Goal: Task Accomplishment & Management: Complete application form

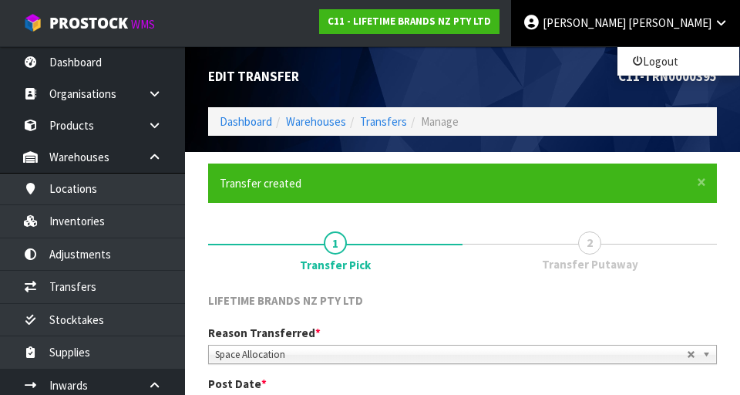
scroll to position [302, 0]
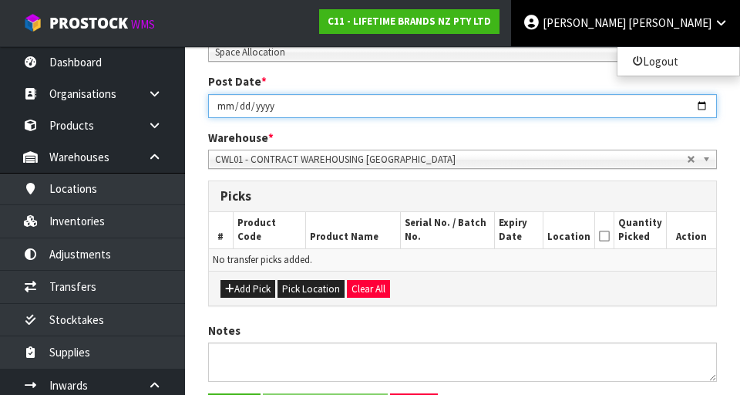
click at [530, 95] on input "2025-08-14" at bounding box center [462, 106] width 509 height 24
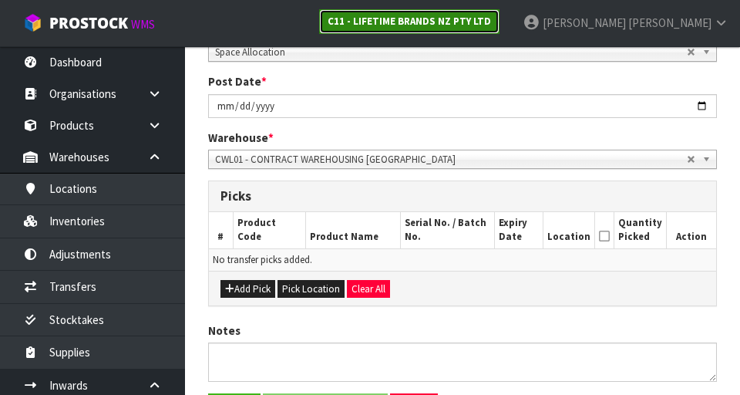
click at [491, 24] on strong "C11 - LIFETIME BRANDS NZ PTY LTD" at bounding box center [409, 21] width 163 height 13
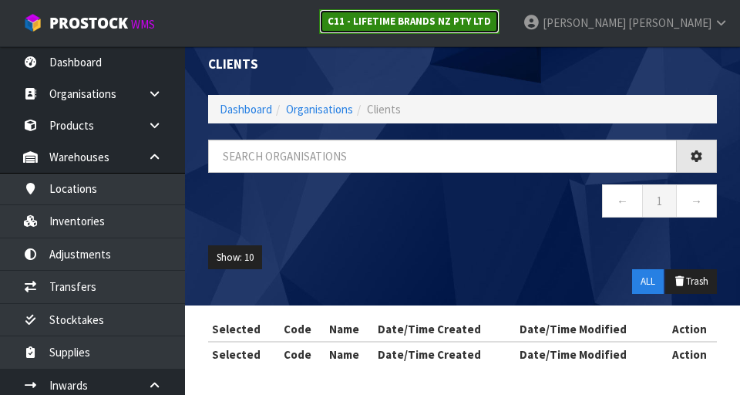
click at [500, 12] on link "C11 - LIFETIME BRANDS NZ PTY LTD" at bounding box center [409, 21] width 180 height 25
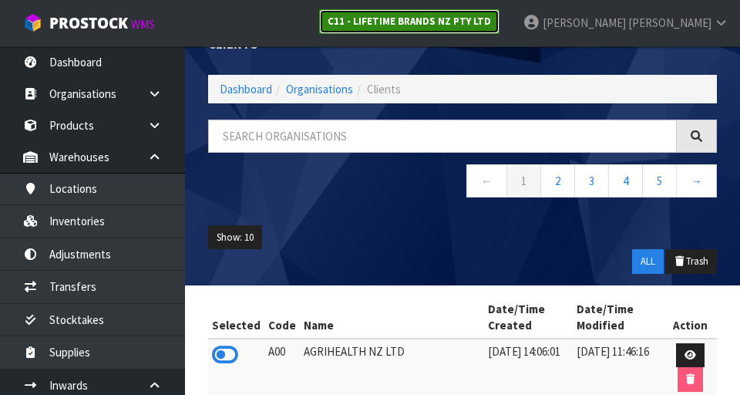
scroll to position [36, 0]
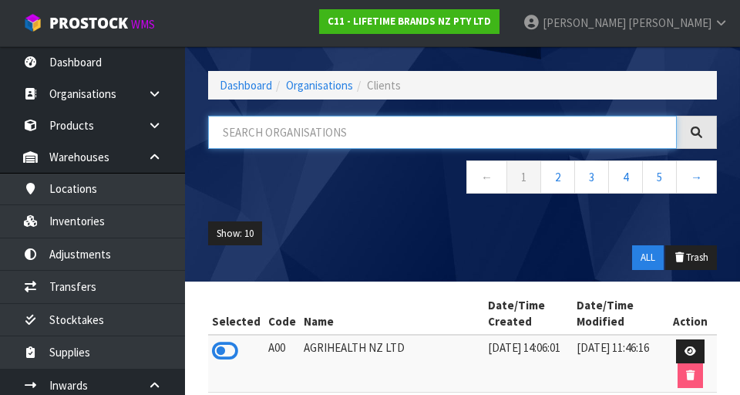
click at [392, 136] on input "text" at bounding box center [442, 132] width 469 height 33
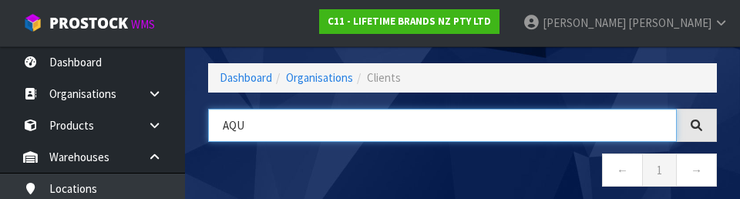
type input "AQU"
type input "AQUA"
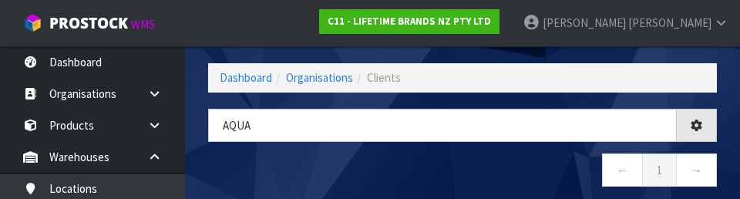
click at [406, 168] on nav "← 1 →" at bounding box center [462, 172] width 509 height 38
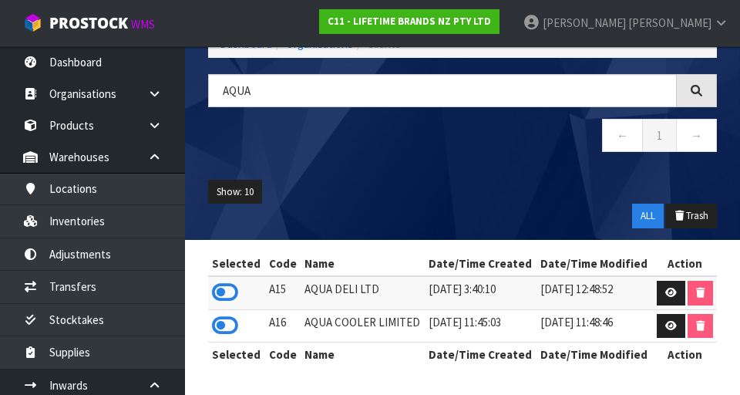
scroll to position [78, 0]
click at [222, 323] on icon at bounding box center [225, 325] width 26 height 23
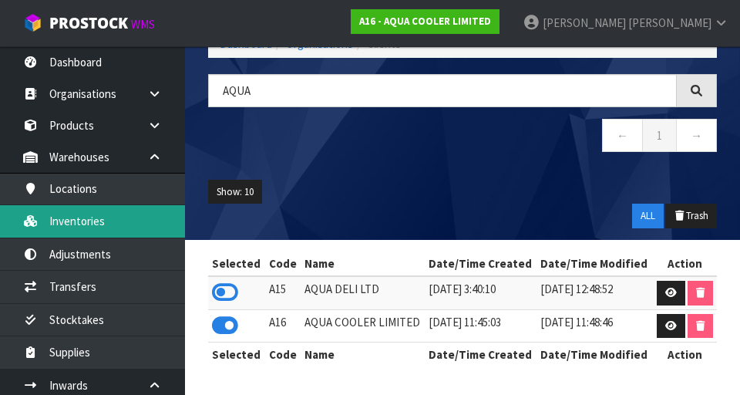
click at [123, 222] on link "Inventories" at bounding box center [92, 221] width 185 height 32
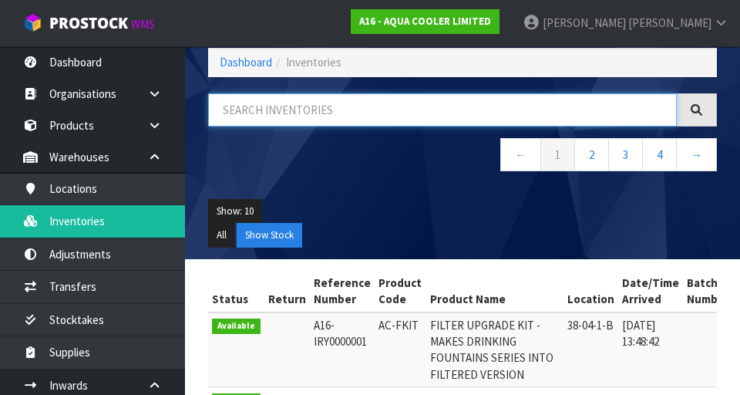
click at [313, 113] on input "text" at bounding box center [442, 109] width 469 height 33
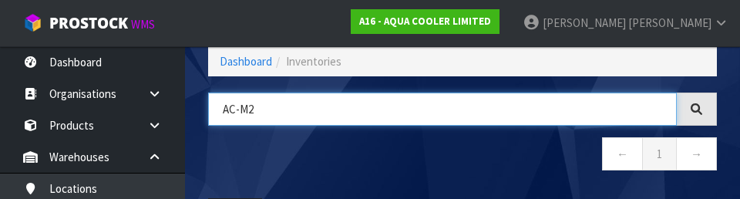
type input "AC-M2"
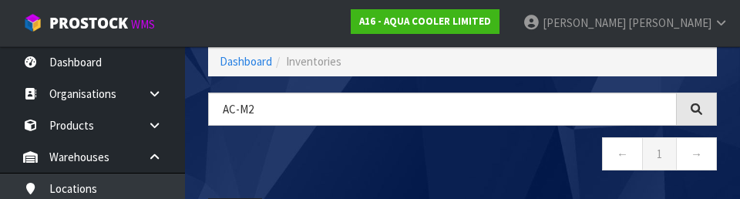
click at [447, 157] on nav "← 1 →" at bounding box center [462, 156] width 509 height 38
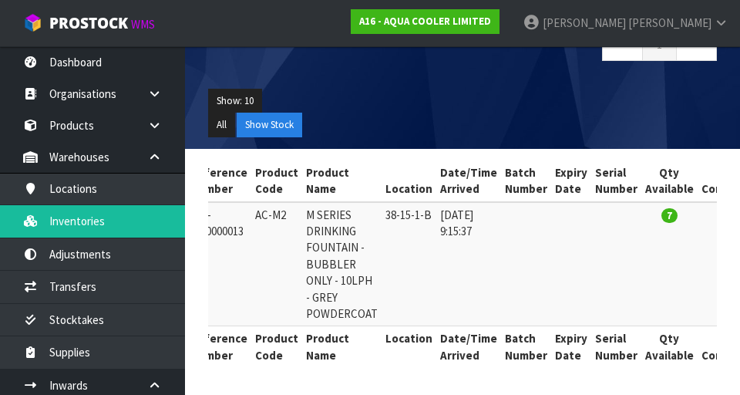
scroll to position [0, 0]
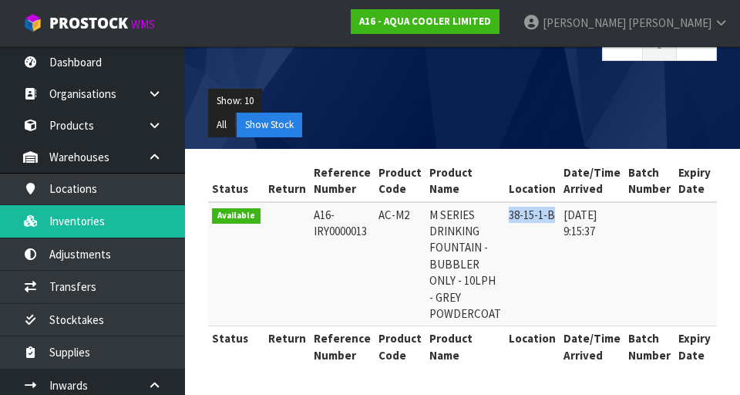
copy td "38-15-1-B"
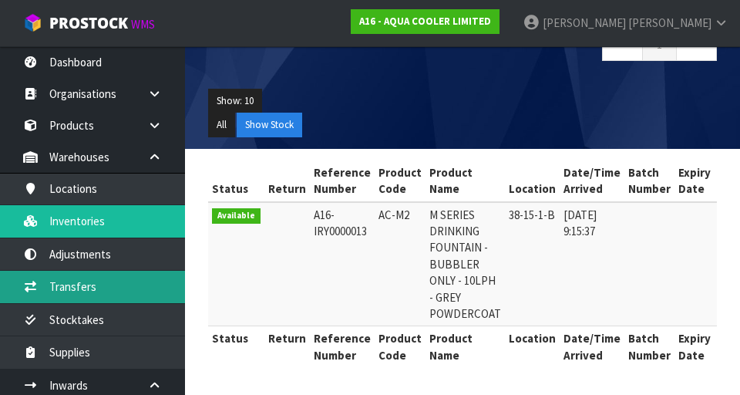
click at [109, 290] on link "Transfers" at bounding box center [92, 287] width 185 height 32
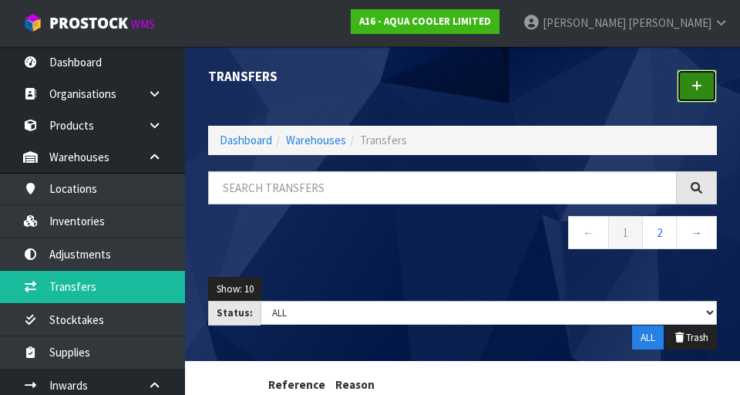
click at [712, 91] on link at bounding box center [697, 85] width 40 height 33
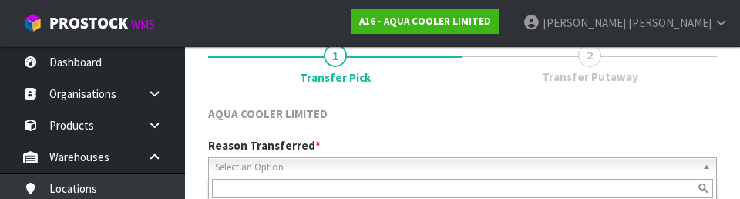
scroll to position [213, 0]
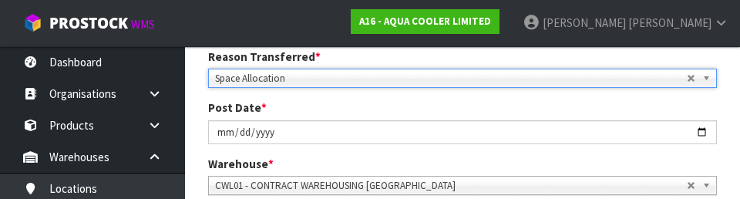
click at [412, 159] on div "Warehouse * 01 - CONTRACT WAREHOUSING MAIN 02 - CONTRACT WAREHOUSING NO 2 CHC -…" at bounding box center [463, 175] width 532 height 39
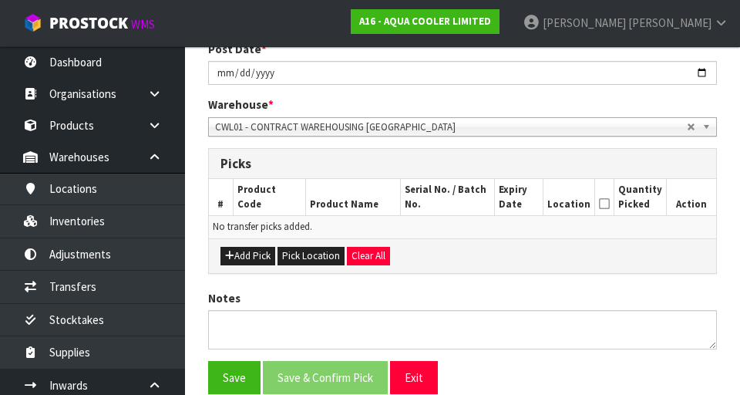
scroll to position [281, 0]
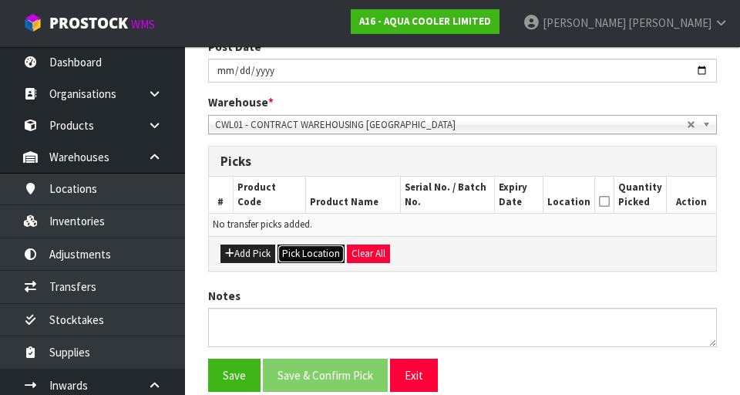
click at [302, 254] on button "Pick Location" at bounding box center [311, 253] width 67 height 19
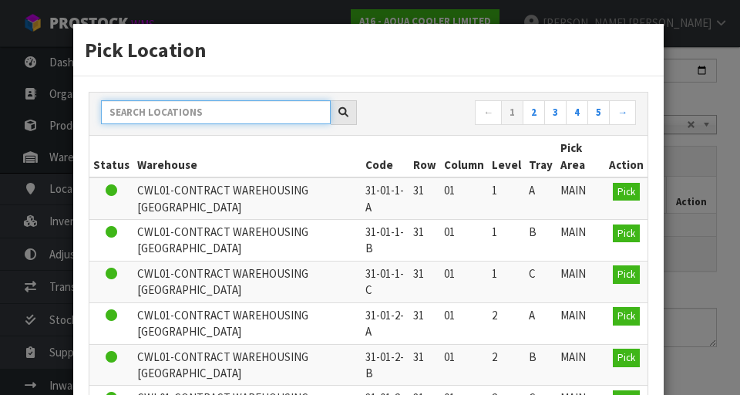
paste input "38-15-1-B"
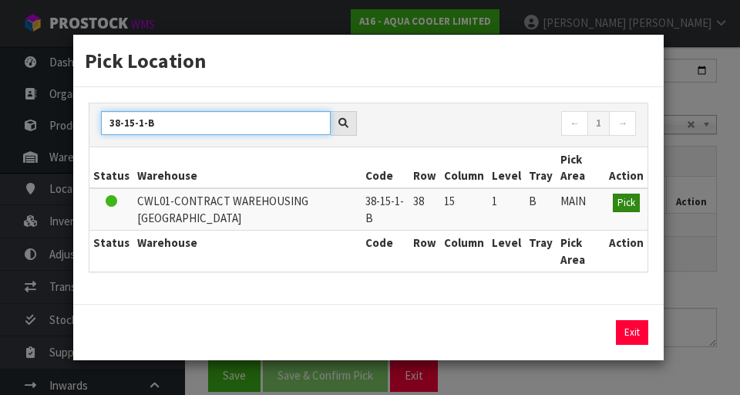
type input "38-15-1-B"
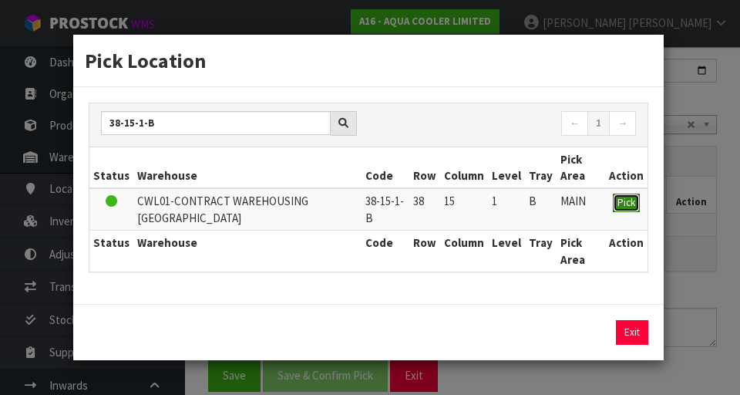
click at [635, 207] on span "Pick" at bounding box center [627, 202] width 18 height 13
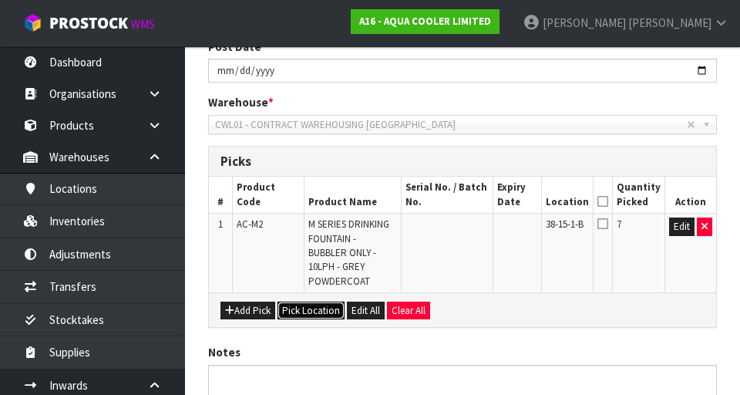
click at [320, 313] on button "Pick Location" at bounding box center [311, 310] width 67 height 19
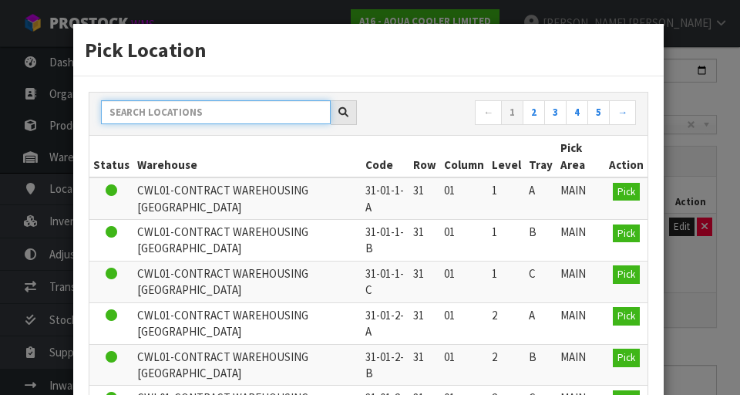
click at [271, 111] on input "text" at bounding box center [216, 112] width 230 height 24
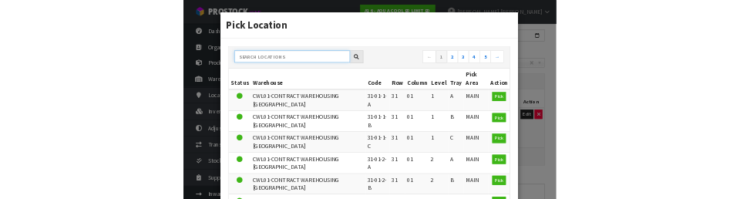
scroll to position [274, 0]
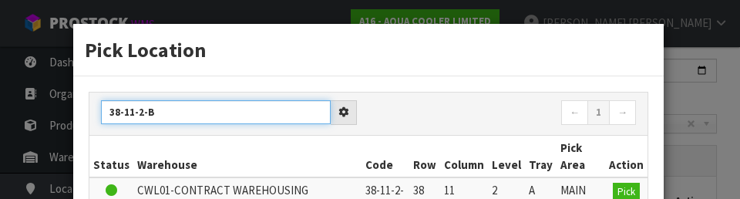
type input "38-11-2-B"
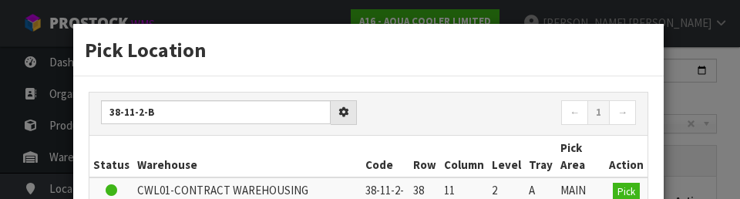
click at [464, 130] on div "38-11-2-B ← 1 →" at bounding box center [368, 114] width 558 height 43
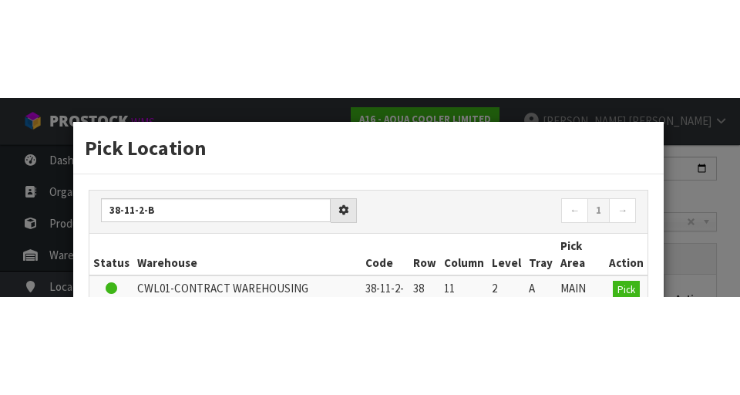
scroll to position [281, 0]
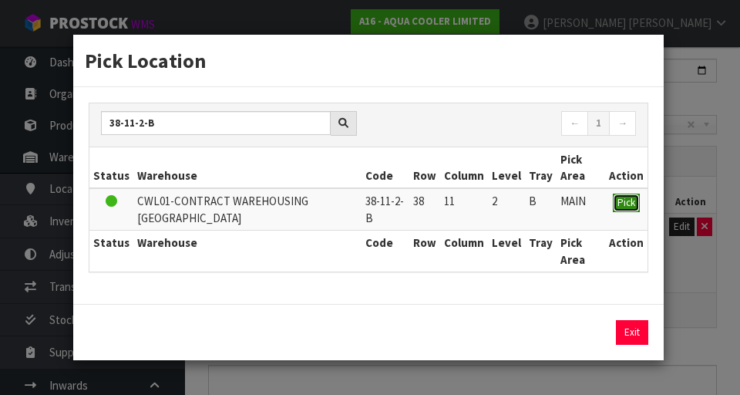
click at [628, 204] on span "Pick" at bounding box center [627, 202] width 18 height 13
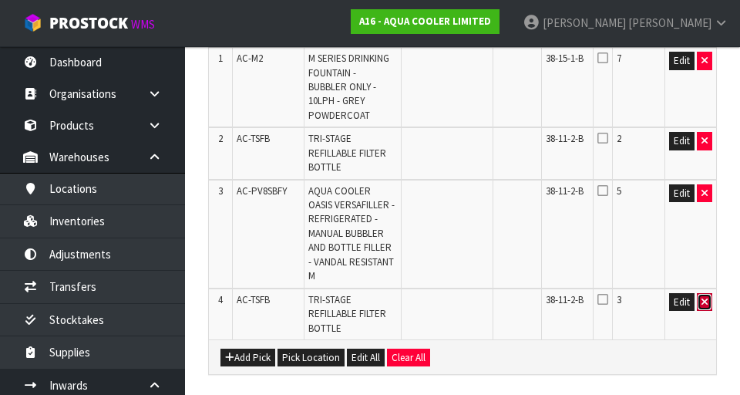
scroll to position [442, 0]
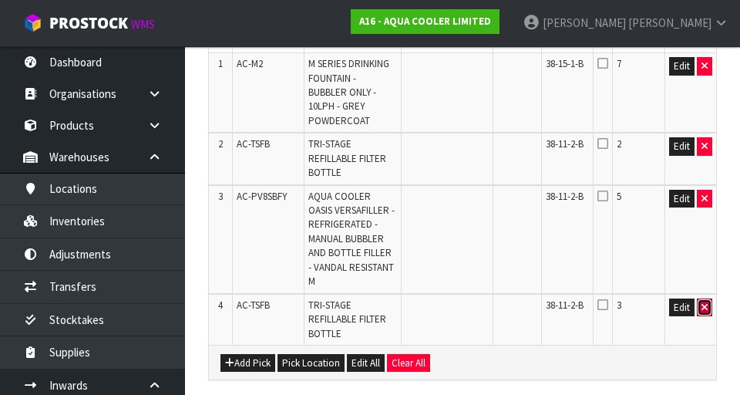
click at [702, 307] on icon "button" at bounding box center [705, 307] width 6 height 10
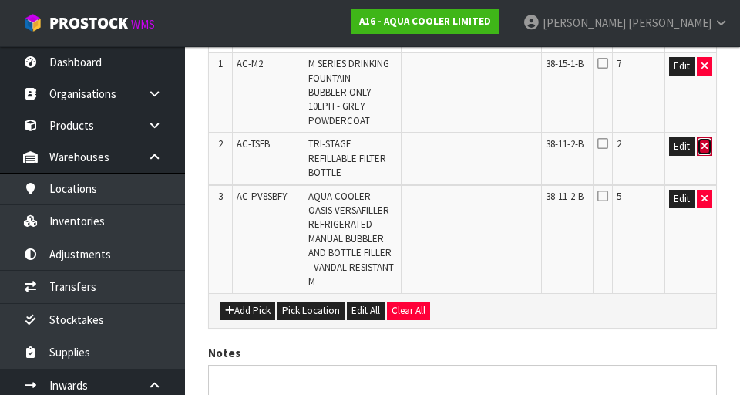
click at [705, 141] on icon "button" at bounding box center [705, 146] width 6 height 10
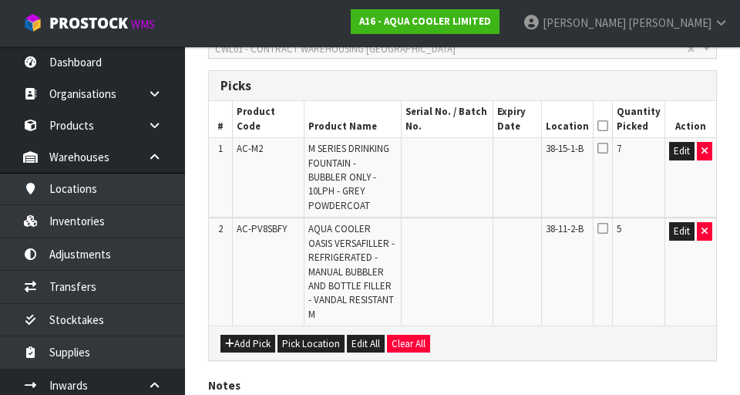
scroll to position [355, 0]
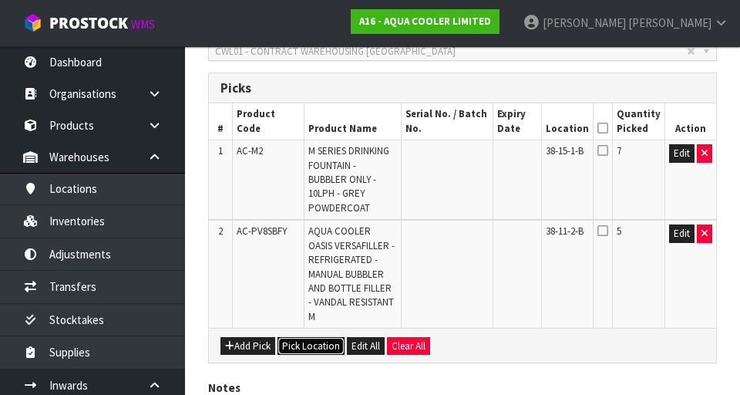
click at [312, 347] on button "Pick Location" at bounding box center [311, 346] width 67 height 19
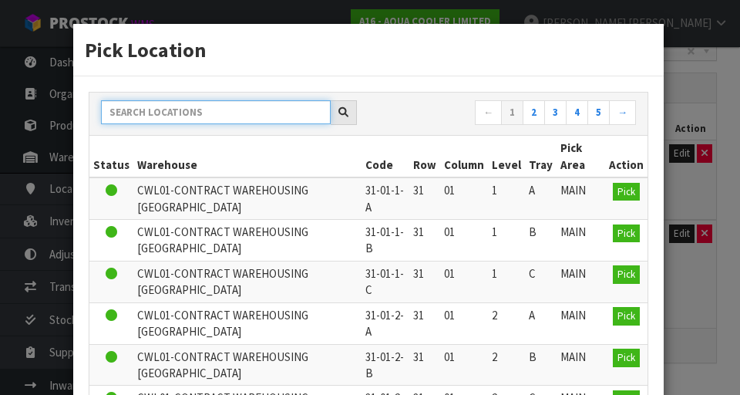
click at [275, 112] on input "text" at bounding box center [216, 112] width 230 height 24
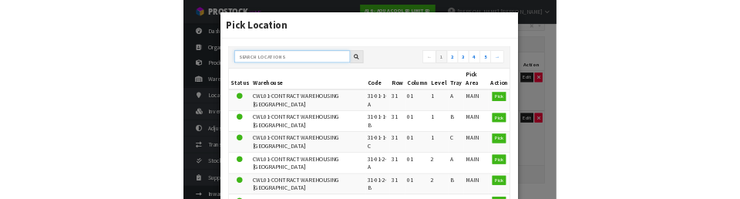
scroll to position [348, 0]
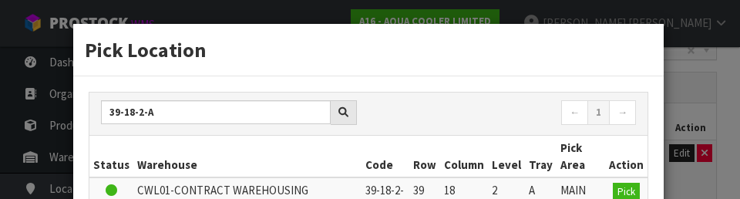
click at [423, 126] on nav "← 1 →" at bounding box center [508, 113] width 256 height 27
type input "39-18-2-A"
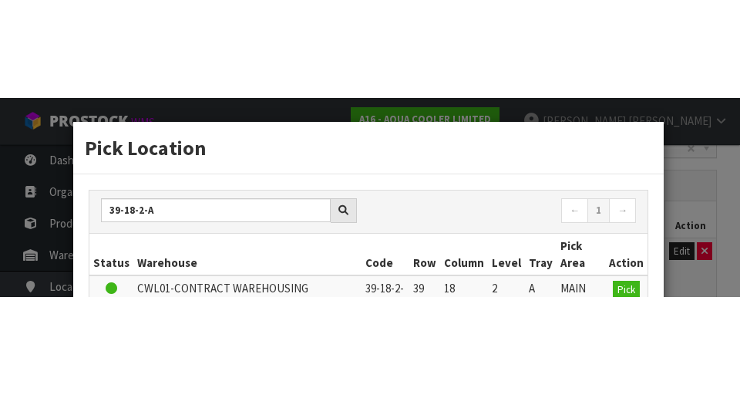
scroll to position [355, 0]
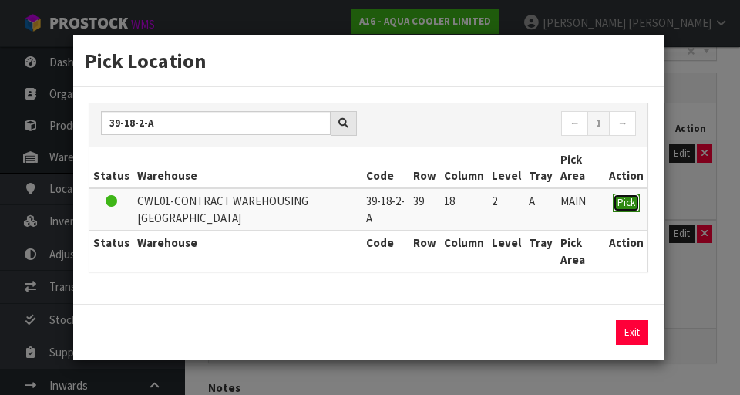
click at [625, 207] on span "Pick" at bounding box center [627, 202] width 18 height 13
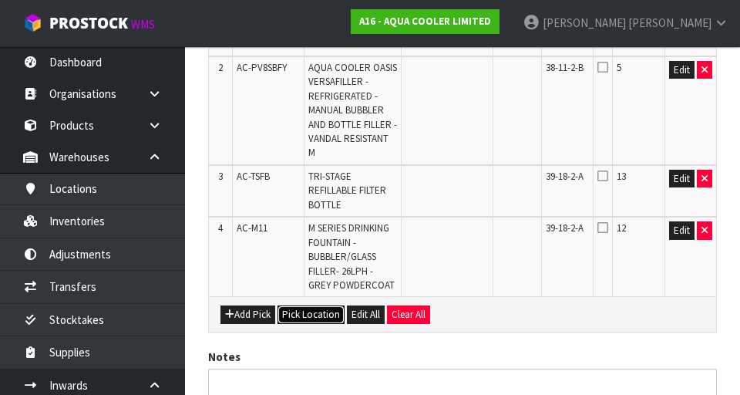
scroll to position [501, 0]
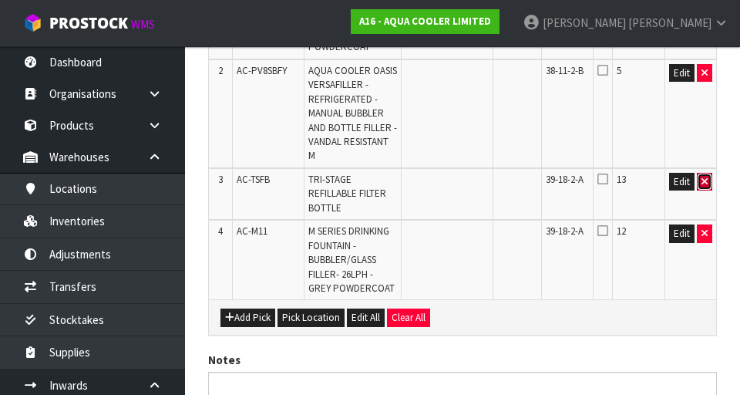
click at [704, 177] on icon "button" at bounding box center [705, 182] width 6 height 10
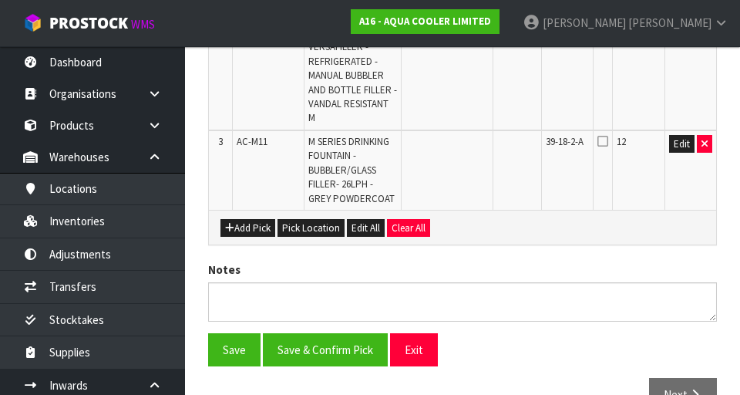
scroll to position [540, 0]
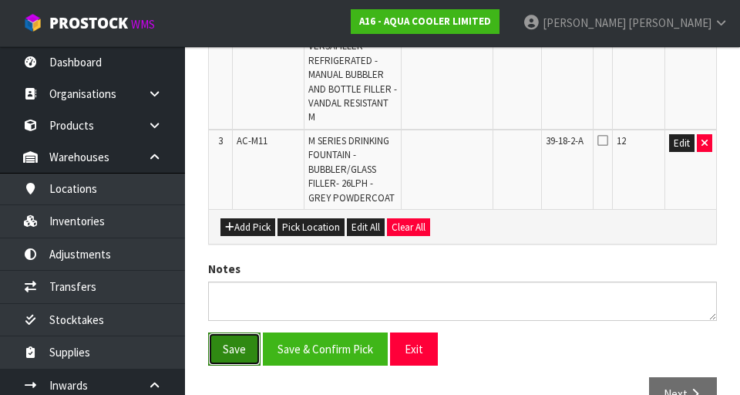
click at [233, 334] on button "Save" at bounding box center [234, 348] width 52 height 33
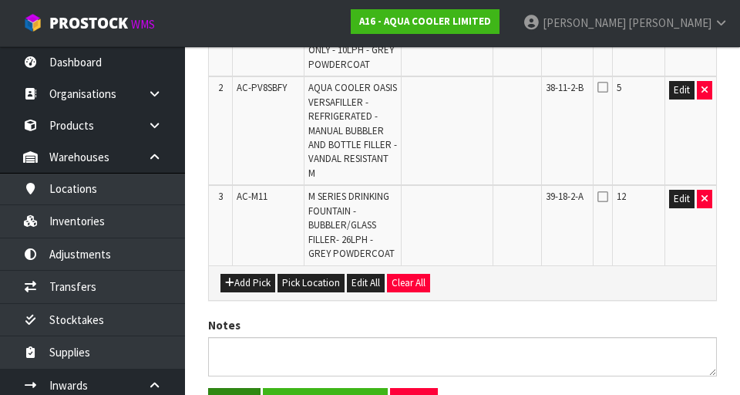
scroll to position [0, 0]
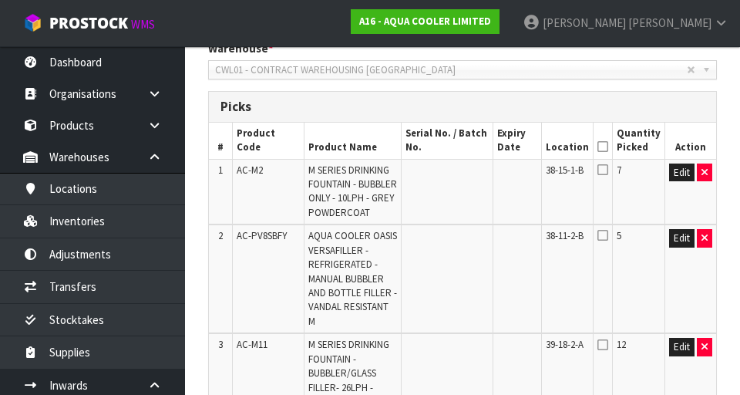
scroll to position [396, 0]
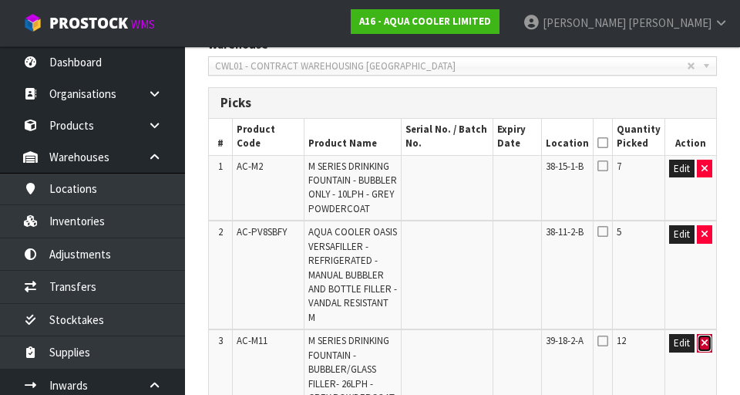
click at [707, 338] on icon "button" at bounding box center [705, 343] width 6 height 10
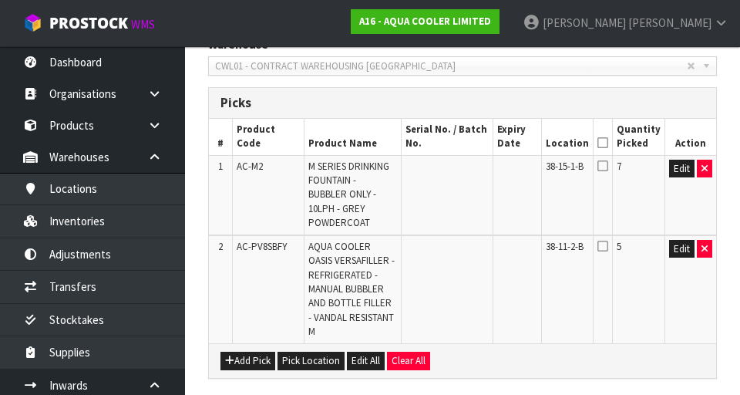
click at [612, 125] on th at bounding box center [602, 137] width 19 height 36
click at [604, 143] on icon at bounding box center [603, 143] width 11 height 1
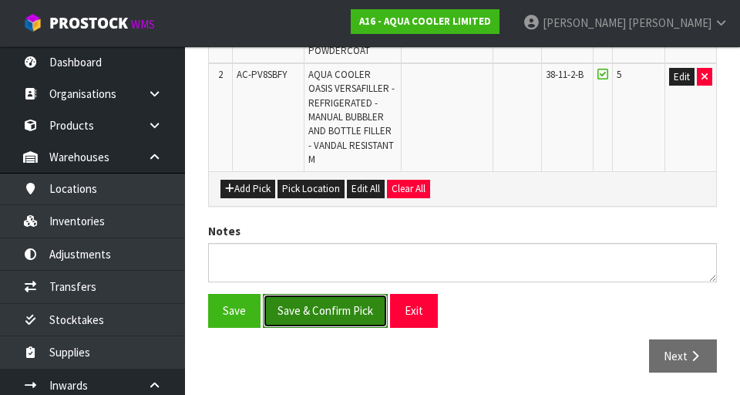
click at [315, 316] on button "Save & Confirm Pick" at bounding box center [325, 310] width 125 height 33
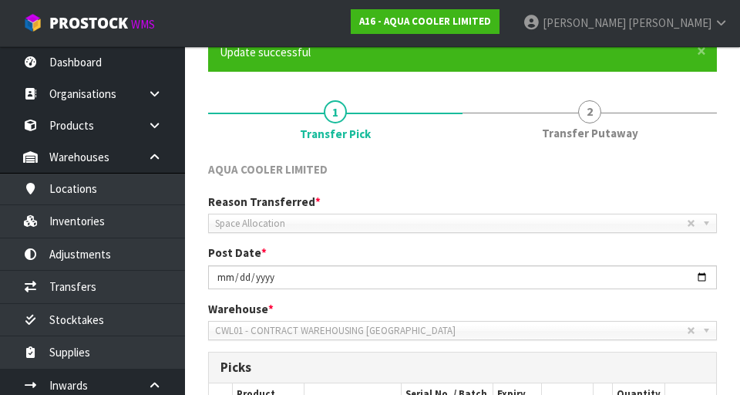
scroll to position [133, 0]
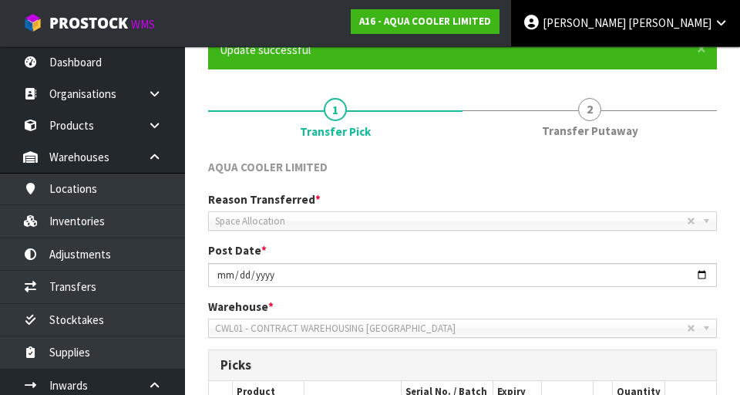
click at [711, 28] on span "Luff" at bounding box center [669, 22] width 83 height 15
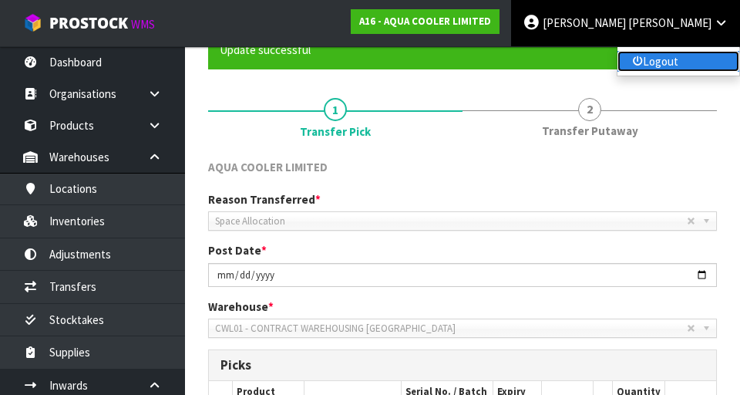
click at [700, 68] on link "Logout" at bounding box center [679, 61] width 122 height 21
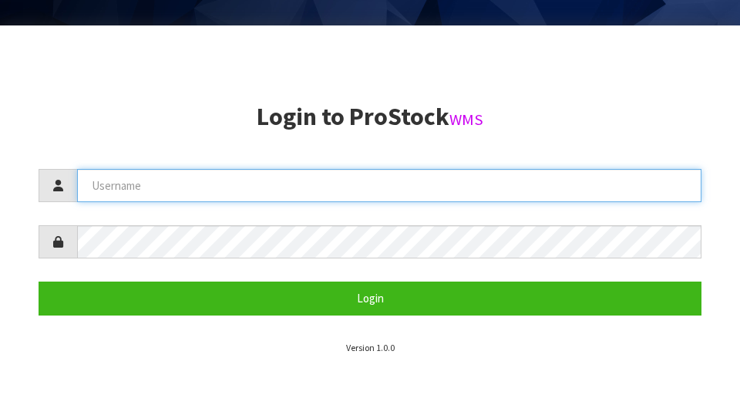
click at [130, 190] on input "text" at bounding box center [389, 185] width 625 height 33
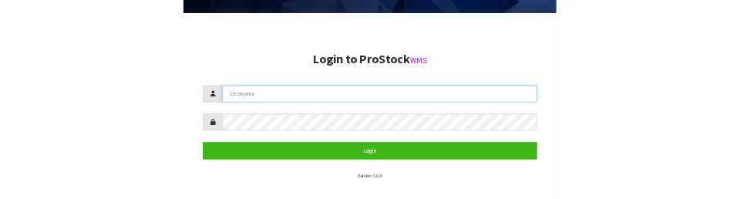
scroll to position [329, 0]
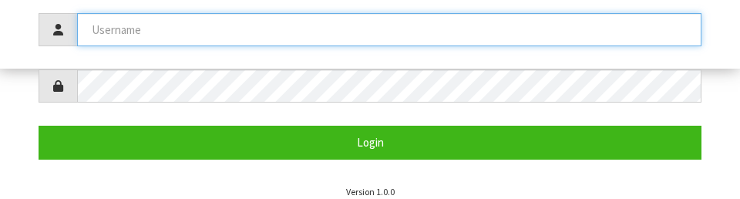
type input "K"
type input "[PERSON_NAME]"
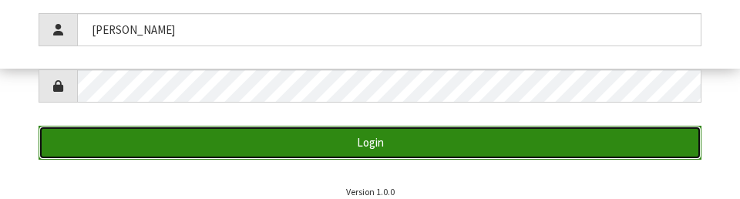
click at [163, 140] on button "Login" at bounding box center [370, 142] width 663 height 33
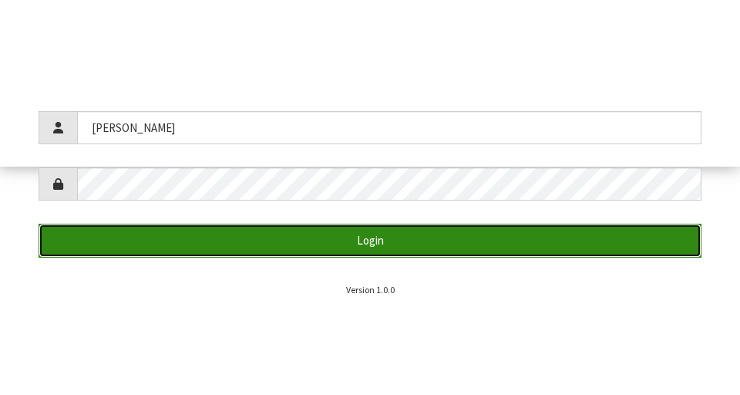
scroll to position [395, 0]
